Goal: Navigation & Orientation: Find specific page/section

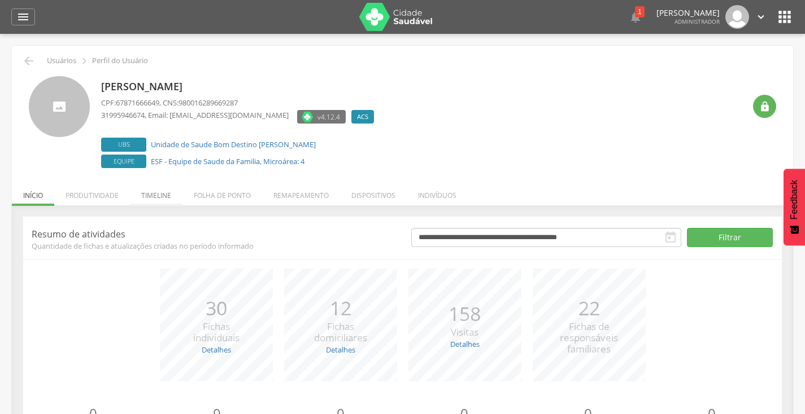
click at [139, 202] on li "Timeline" at bounding box center [156, 193] width 53 height 27
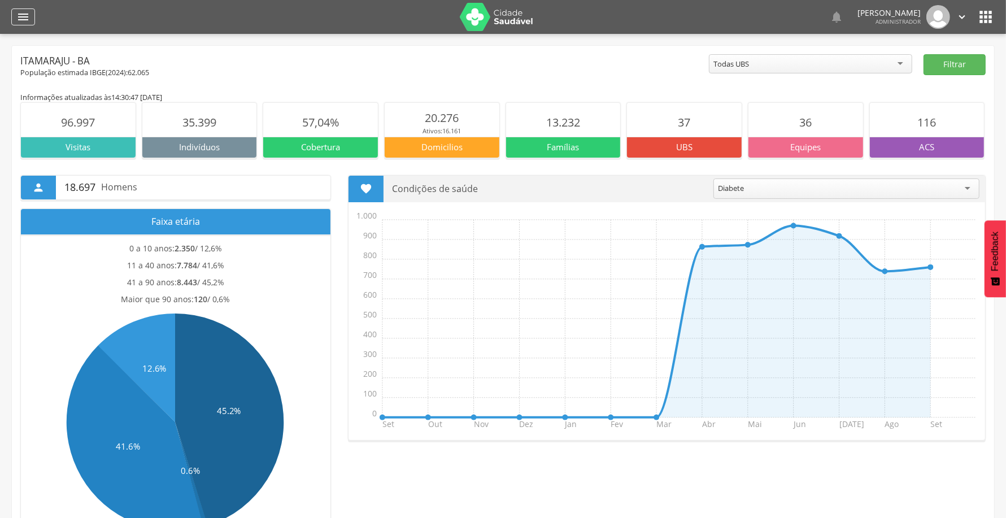
click at [17, 24] on div "" at bounding box center [23, 16] width 24 height 17
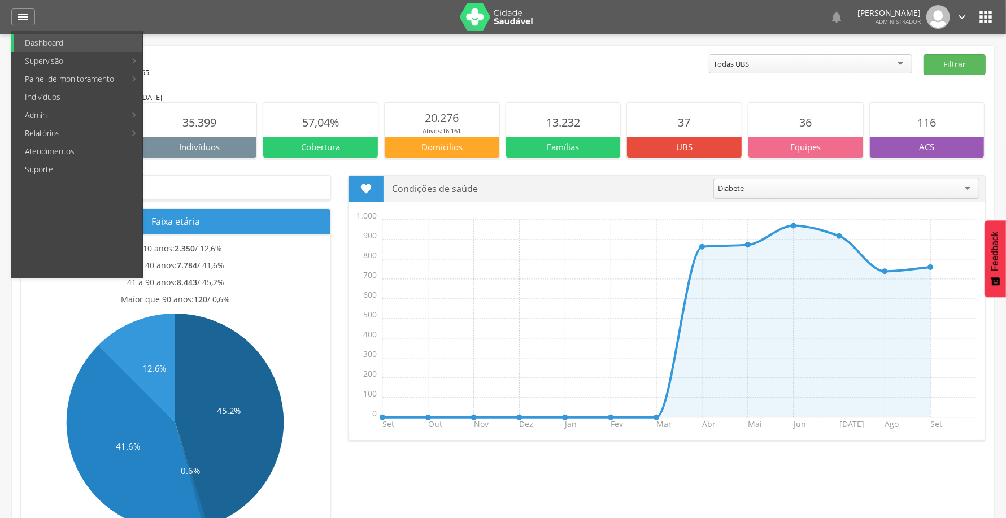
click at [984, 15] on icon "" at bounding box center [985, 17] width 18 height 18
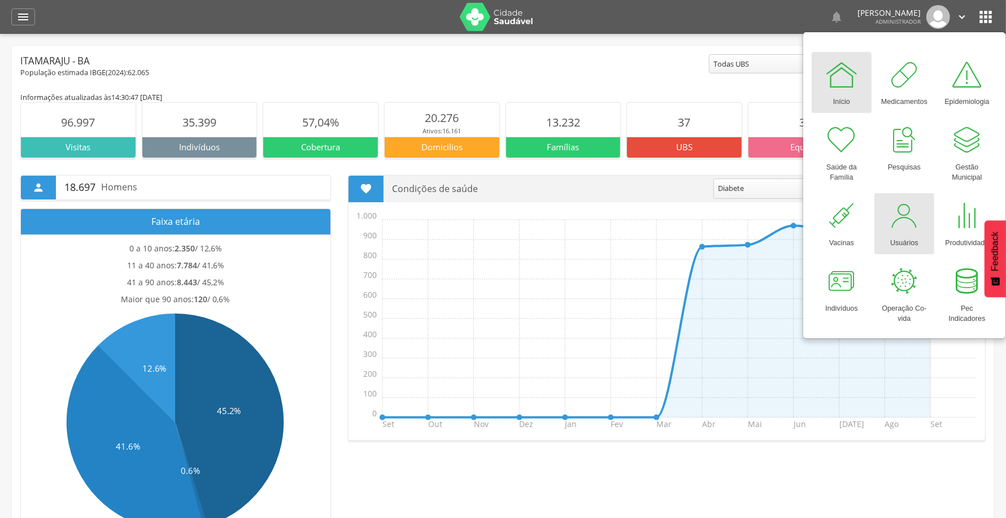
click at [914, 219] on div at bounding box center [904, 216] width 34 height 34
